Goal: Task Accomplishment & Management: Use online tool/utility

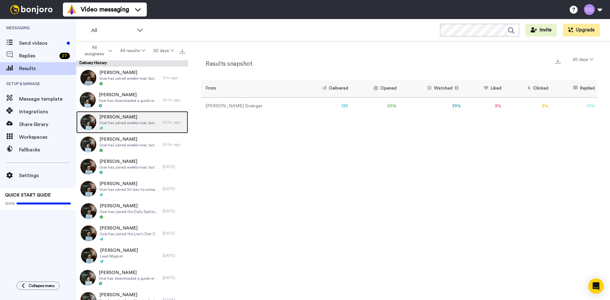
click at [127, 127] on div at bounding box center [129, 128] width 60 height 4
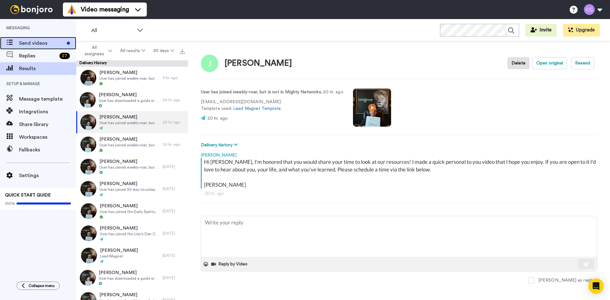
click at [52, 45] on span "Send videos" at bounding box center [41, 43] width 45 height 8
